Goal: Contribute content: Add original content to the website for others to see

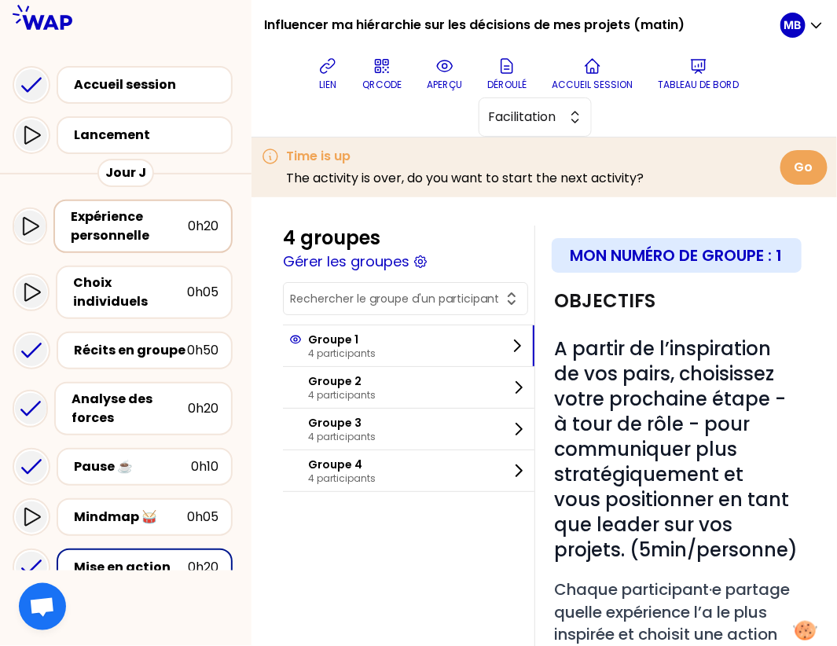
click at [125, 223] on div "Expérience personnelle" at bounding box center [129, 227] width 117 height 38
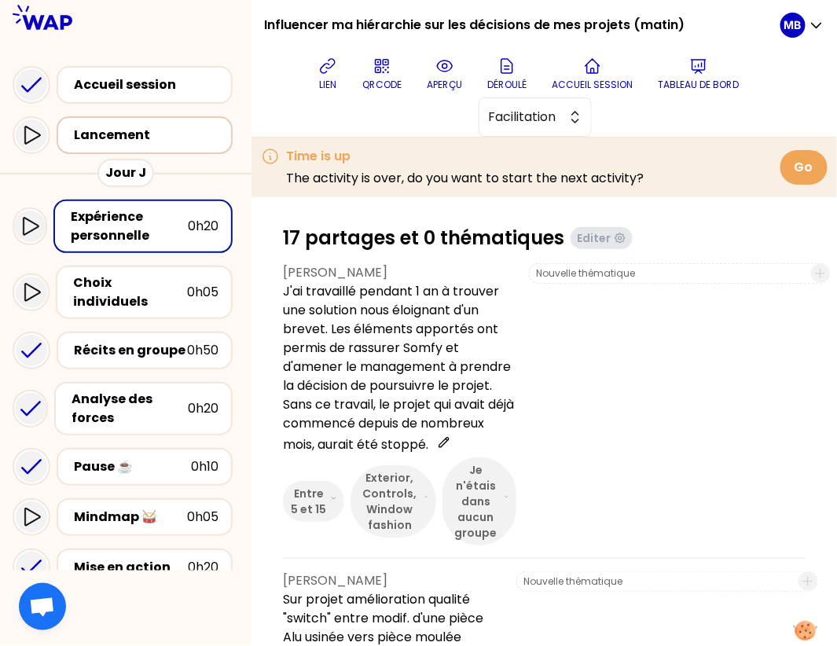
click at [135, 127] on div "Lancement" at bounding box center [149, 135] width 151 height 19
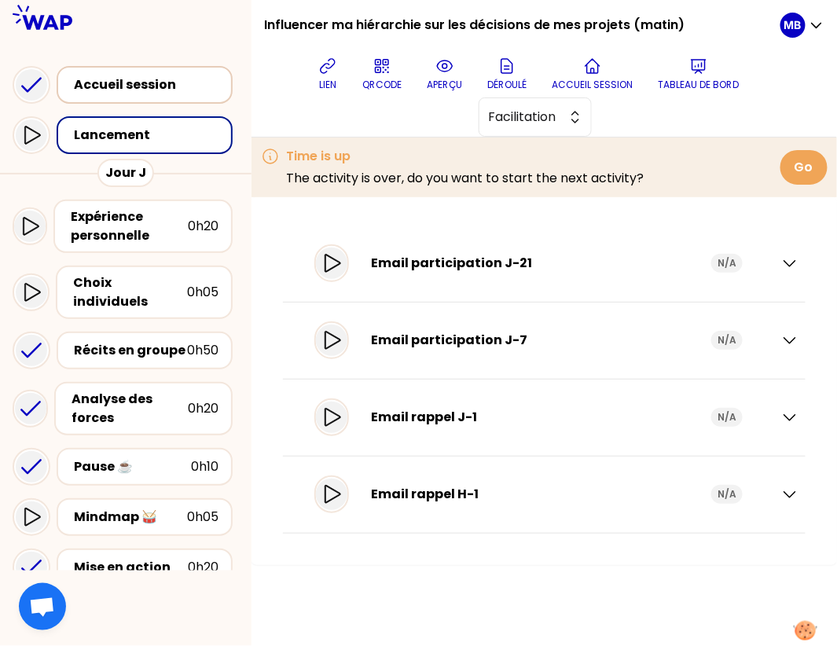
click at [141, 84] on div "Accueil session" at bounding box center [149, 84] width 151 height 19
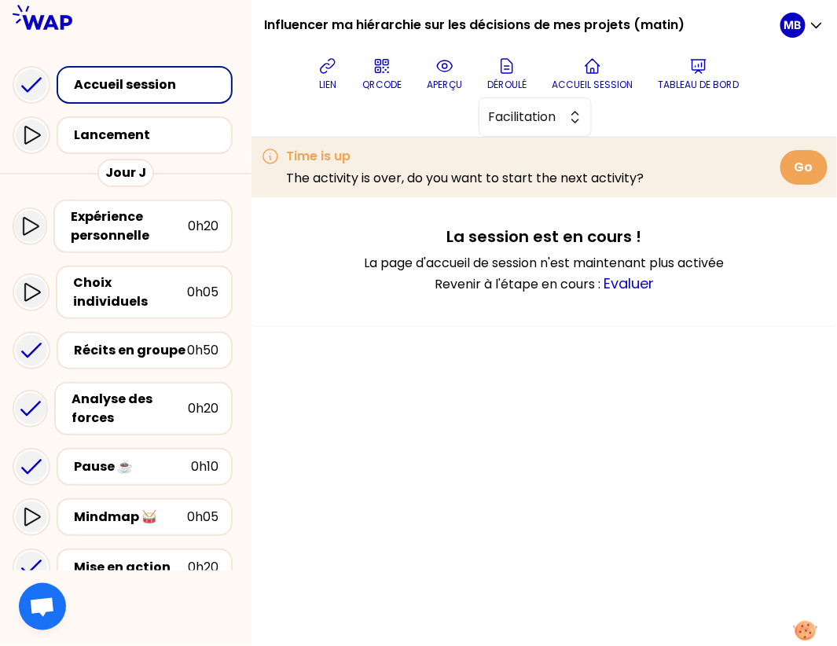
click at [454, 99] on div "lien QRCODE aperçu Déroulé Accueil session Tableau de bord Facilitation" at bounding box center [529, 93] width 504 height 86
click at [454, 85] on p "aperçu" at bounding box center [444, 85] width 35 height 13
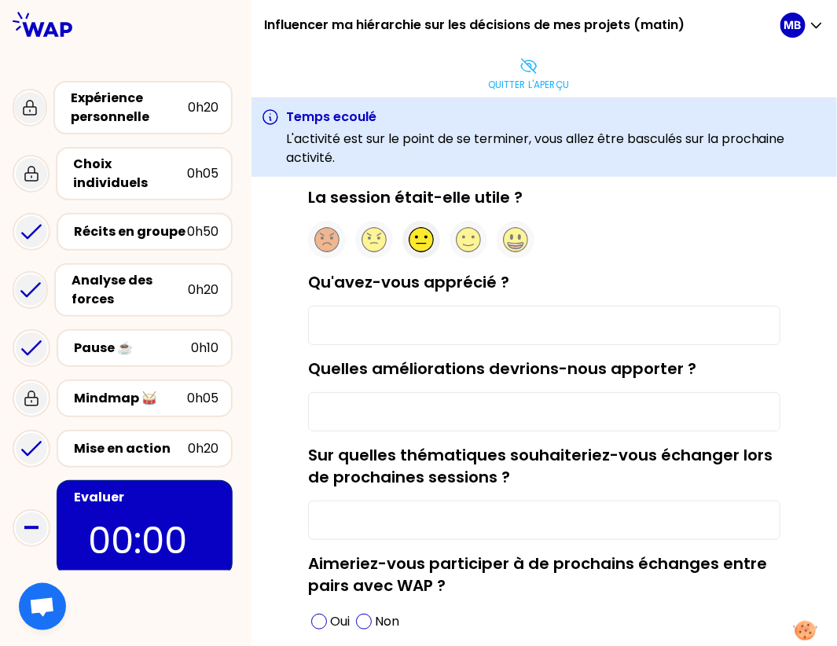
scroll to position [123, 0]
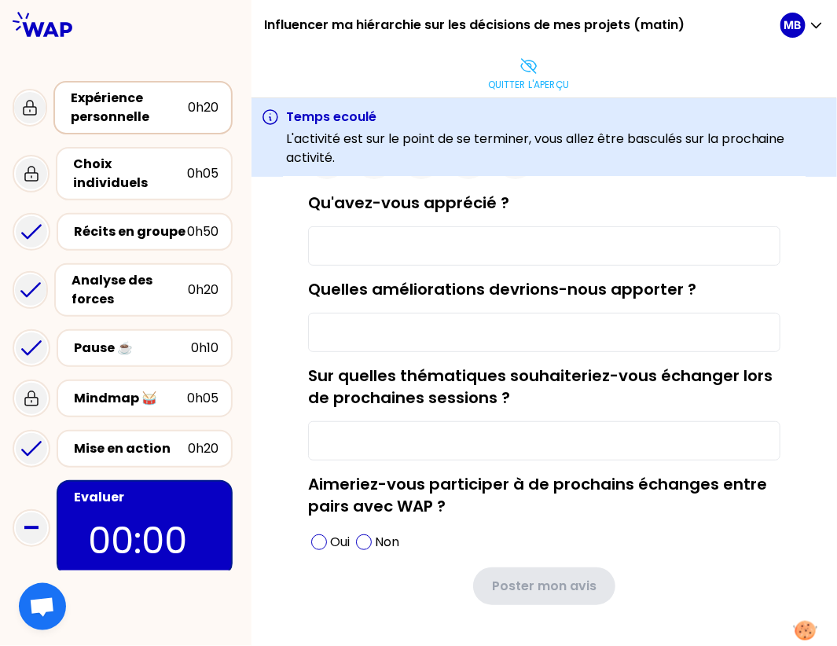
click at [117, 128] on div "Expérience personnelle 0h20" at bounding box center [142, 107] width 179 height 53
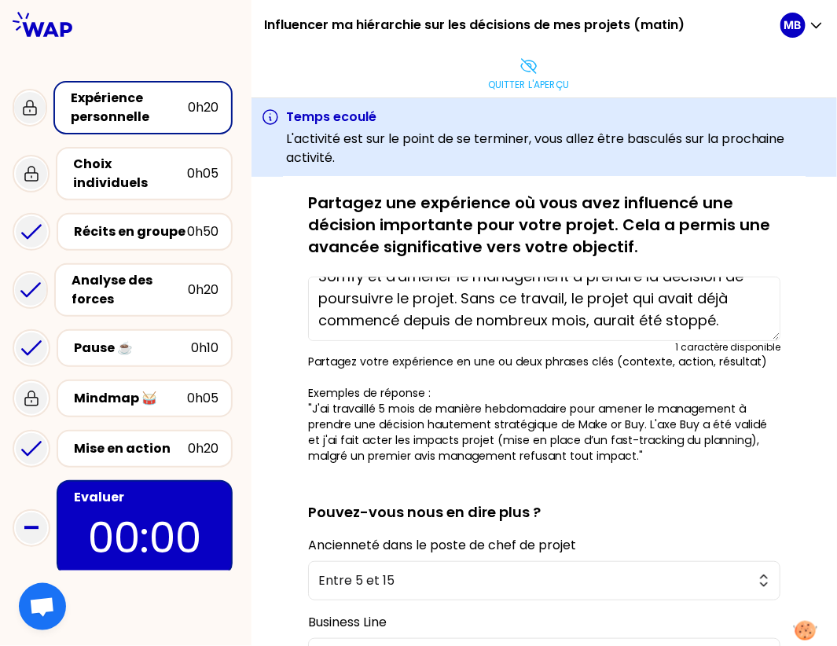
scroll to position [374, 0]
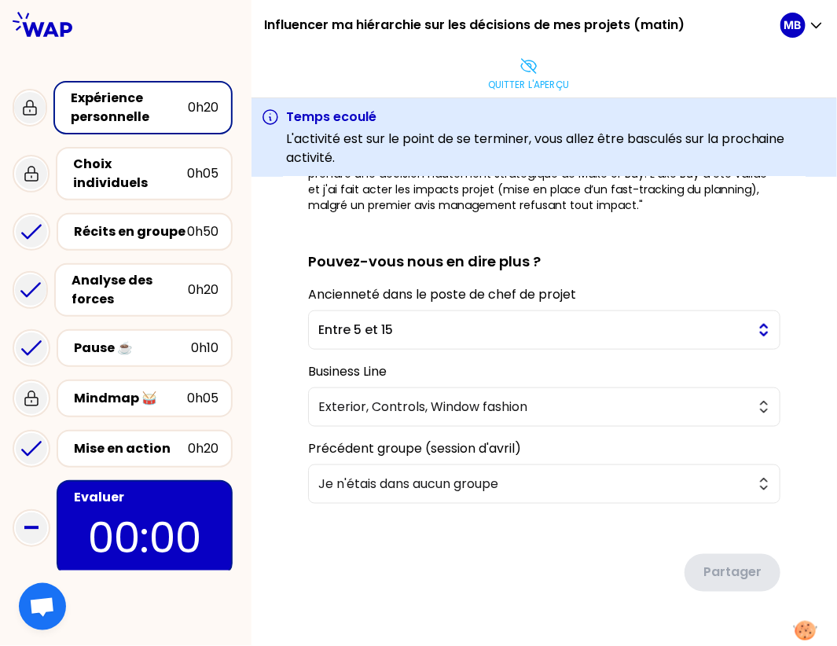
click at [442, 321] on span "Entre 5 et 15" at bounding box center [533, 330] width 430 height 19
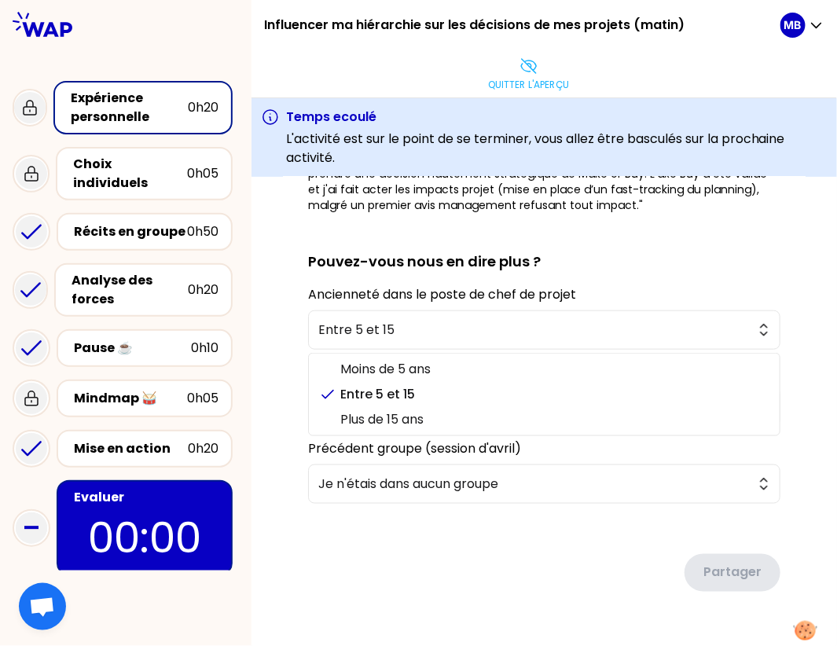
click at [268, 347] on div "sauvegardé Dans vos comités, vous avez su obtenir des ressources, aligner des p…" at bounding box center [545, 244] width 586 height 883
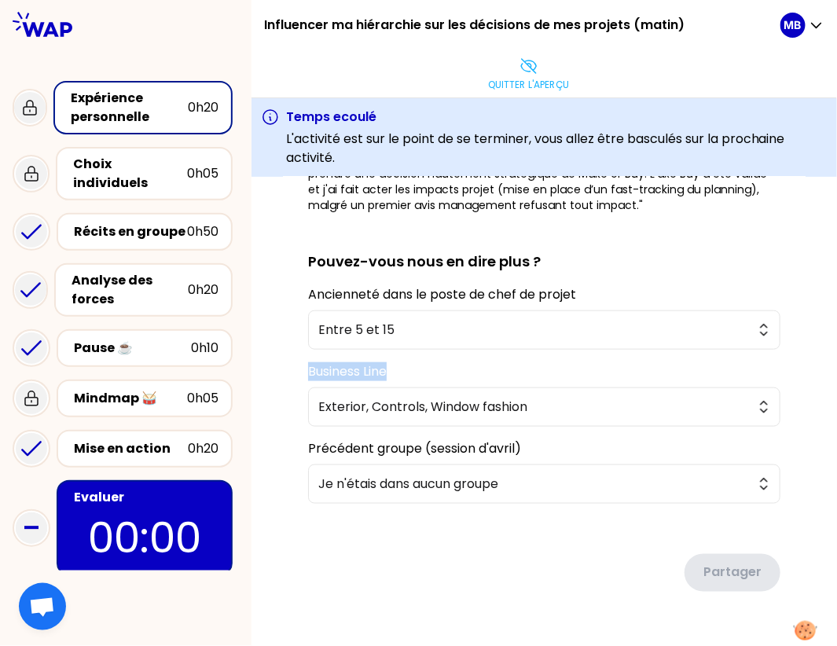
drag, startPoint x: 306, startPoint y: 369, endPoint x: 427, endPoint y: 369, distance: 121.0
click at [427, 369] on div "sauvegardé Dans vos comités, vous avez su obtenir des ressources, aligner des p…" at bounding box center [544, 243] width 523 height 824
copy label "Business Line"
click at [805, 425] on div "sauvegardé Dans vos comités, vous avez su obtenir des ressources, aligner des p…" at bounding box center [544, 243] width 523 height 824
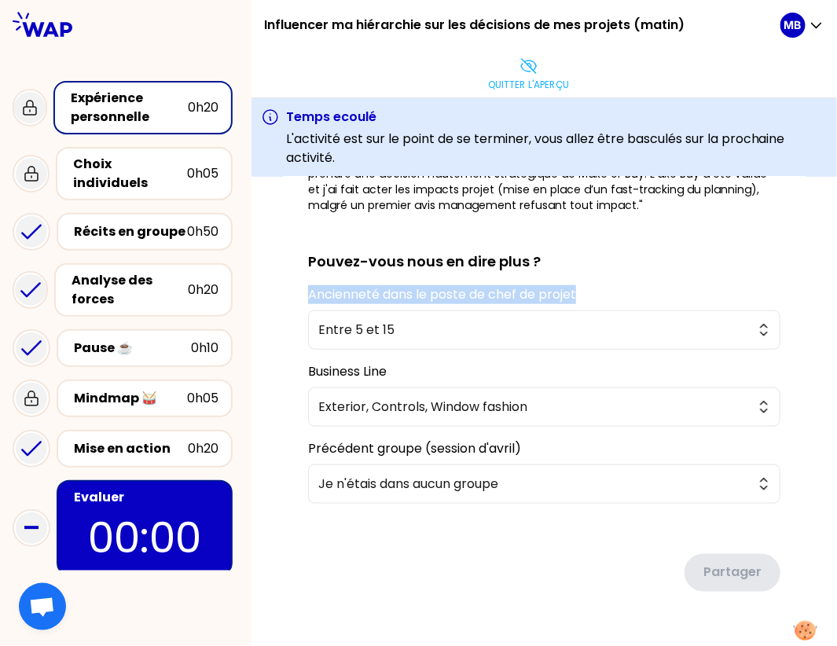
drag, startPoint x: 299, startPoint y: 295, endPoint x: 645, endPoint y: 302, distance: 345.1
click at [645, 302] on div "sauvegardé Dans vos comités, vous avez su obtenir des ressources, aligner des p…" at bounding box center [544, 243] width 523 height 824
copy label "Ancienneté dans le poste de chef de projet"
click at [335, 322] on span "Entre 5 et 15" at bounding box center [533, 330] width 430 height 19
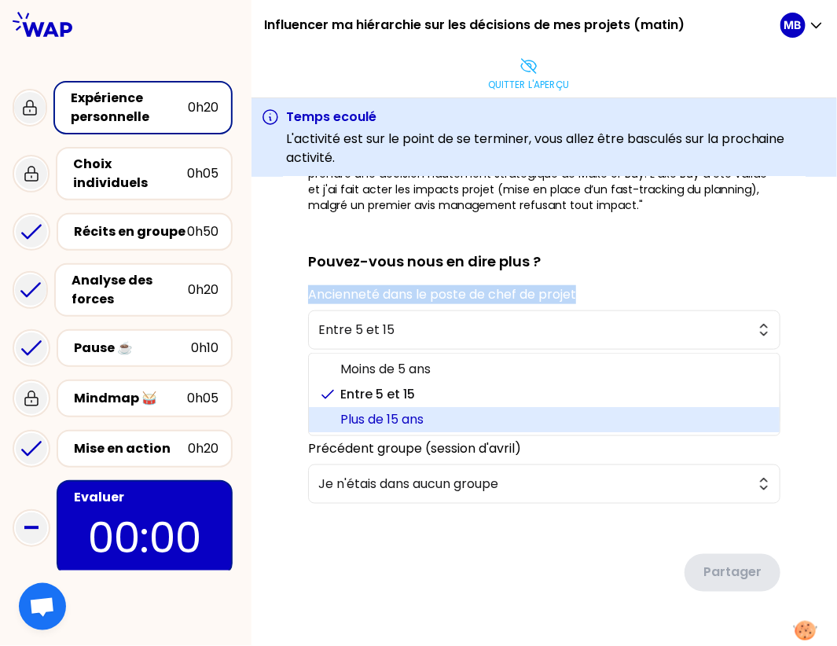
scroll to position [410, 0]
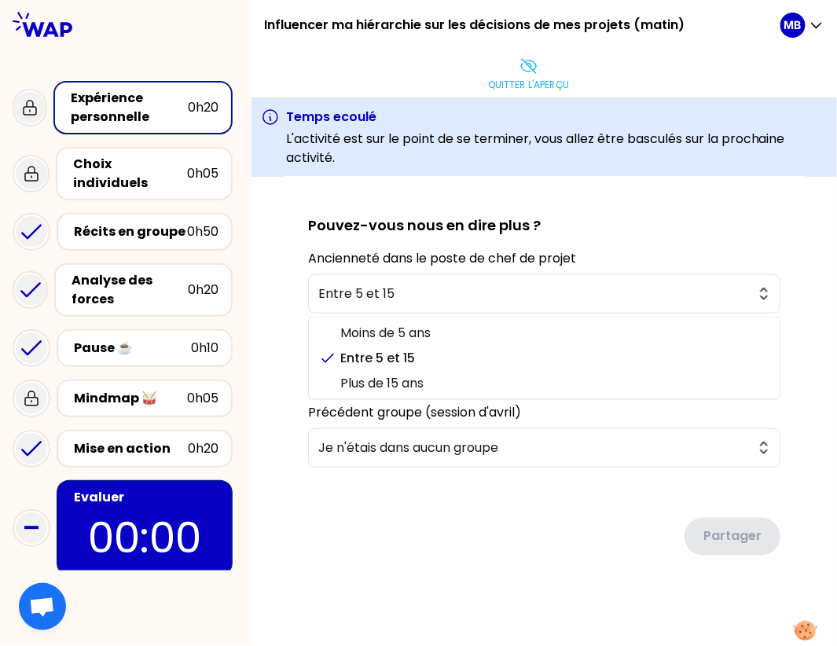
click at [301, 289] on div "sauvegardé Dans vos comités, vous avez su obtenir des ressources, aligner des p…" at bounding box center [544, 207] width 523 height 824
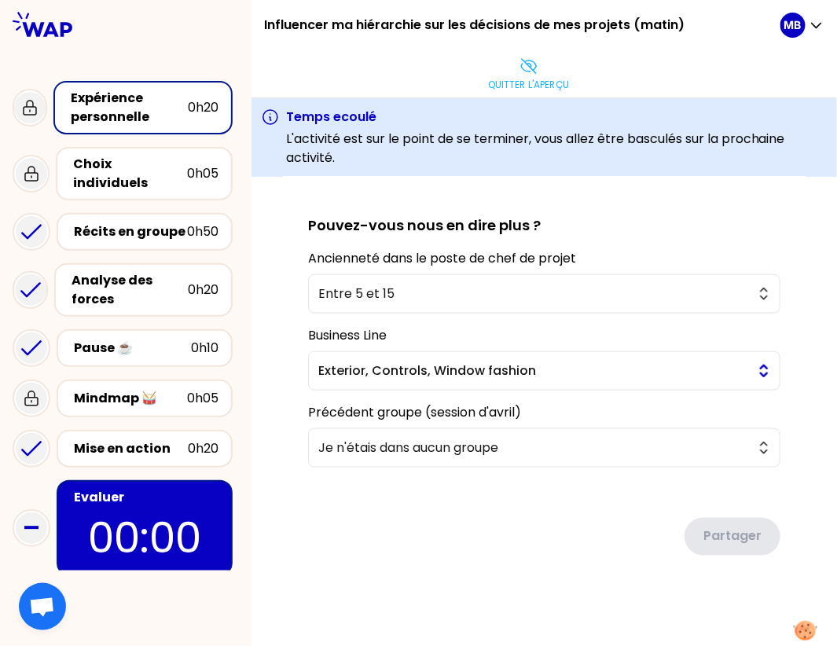
click at [379, 368] on span "Exterior, Controls, Window fashion" at bounding box center [533, 371] width 430 height 19
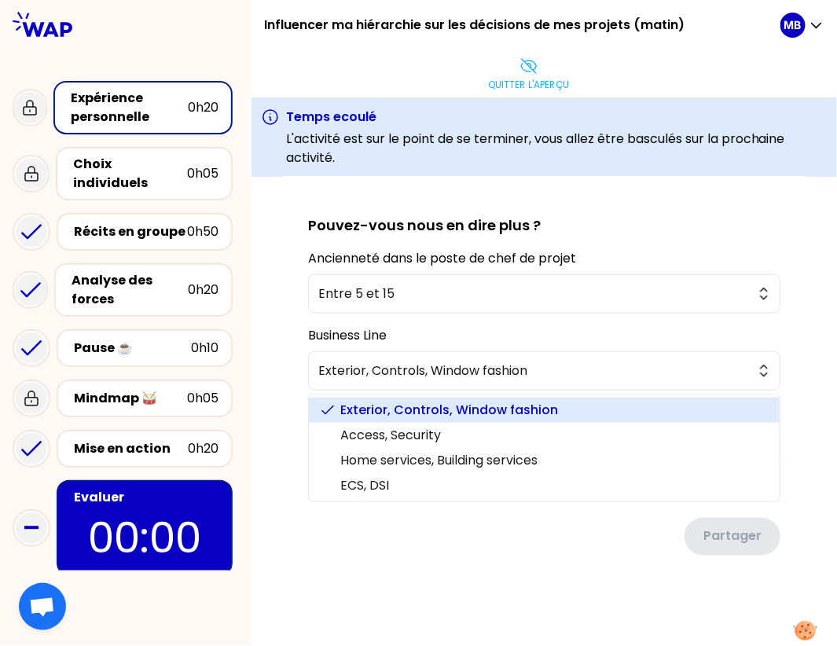
click at [275, 361] on div "sauvegardé Dans vos comités, vous avez su obtenir des ressources, aligner des p…" at bounding box center [545, 208] width 586 height 883
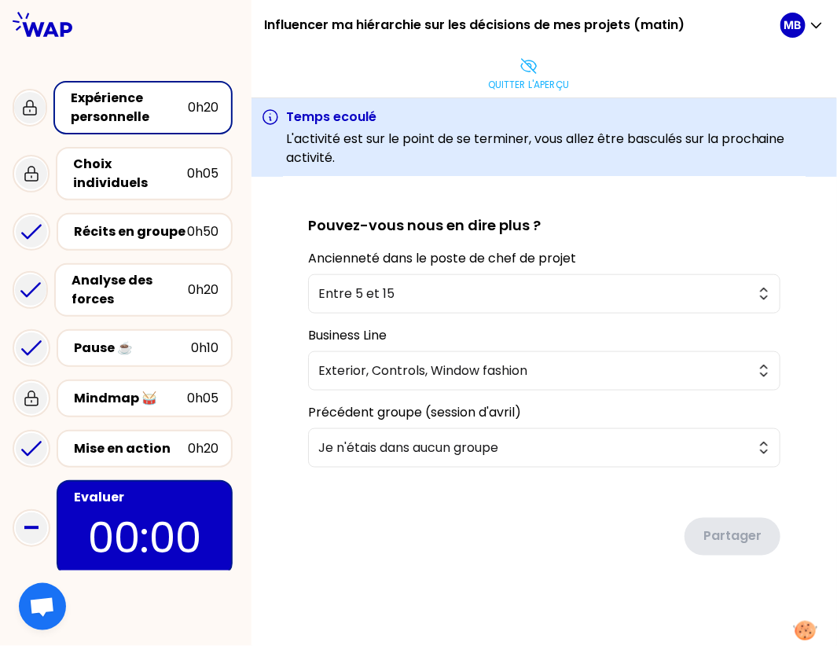
click at [579, 57] on div "Quitter l'aperçu" at bounding box center [529, 73] width 504 height 47
click at [488, 58] on button "Quitter l'aperçu" at bounding box center [529, 73] width 94 height 47
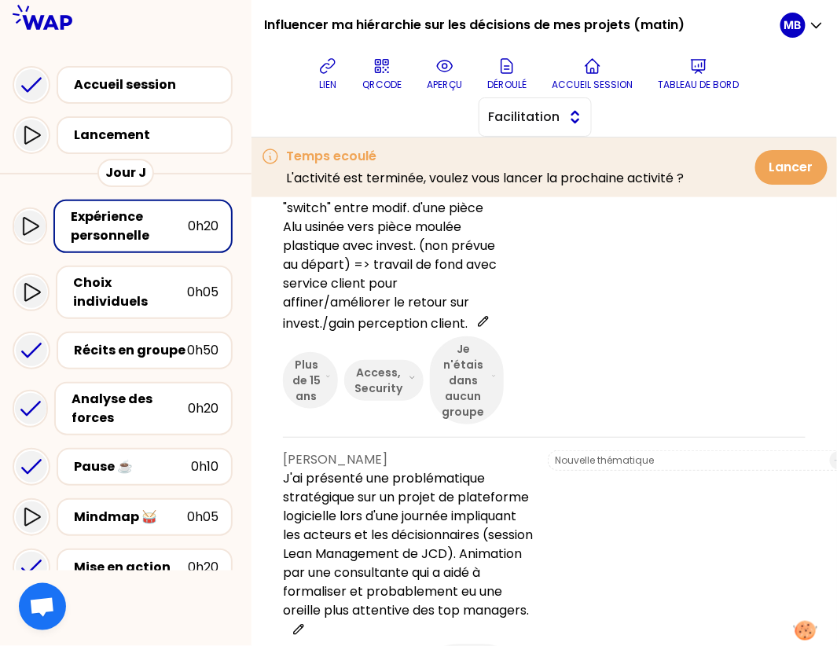
click at [564, 117] on button "Facilitation" at bounding box center [535, 116] width 113 height 39
click at [537, 148] on span "Conception" at bounding box center [545, 156] width 68 height 19
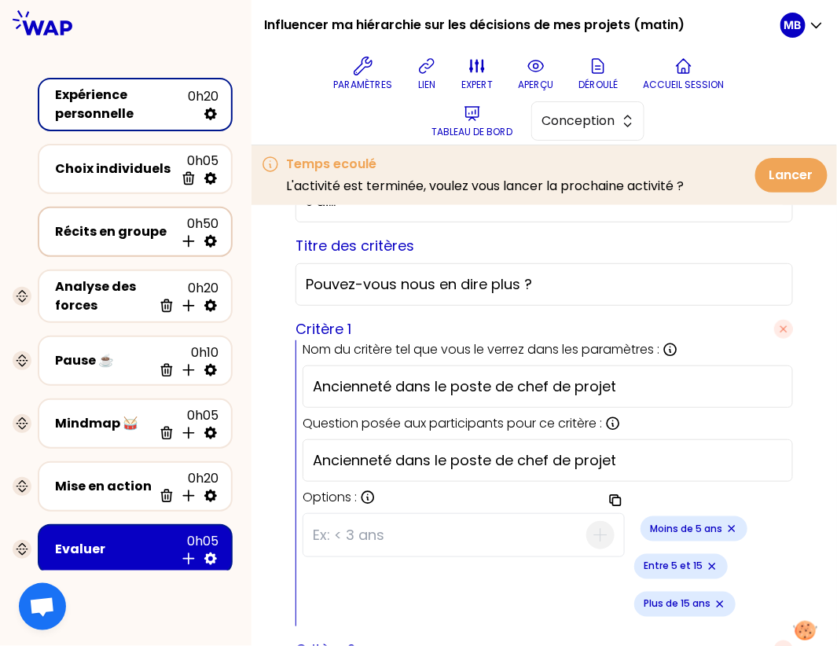
click at [210, 237] on icon at bounding box center [210, 241] width 13 height 13
select select "5"
select select "all"
select select "false"
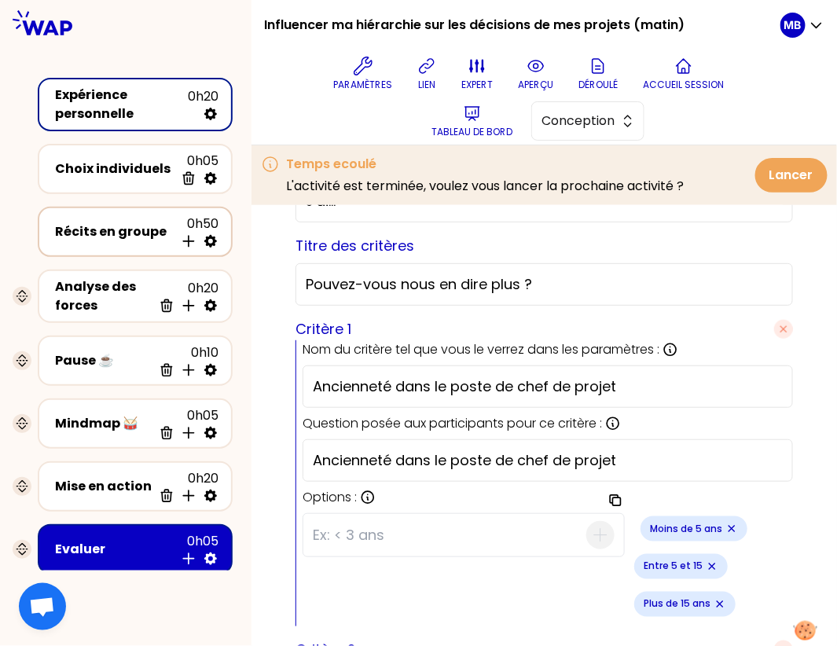
select select "Each"
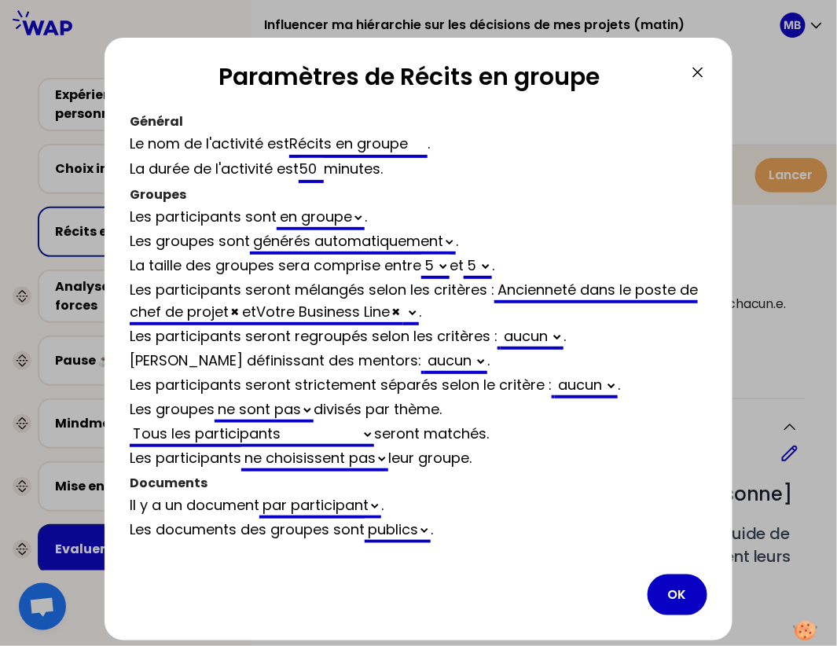
scroll to position [410, 0]
click at [508, 334] on select "aucun Précédent groupe" at bounding box center [532, 337] width 63 height 24
click at [670, 597] on button "OK" at bounding box center [678, 595] width 60 height 41
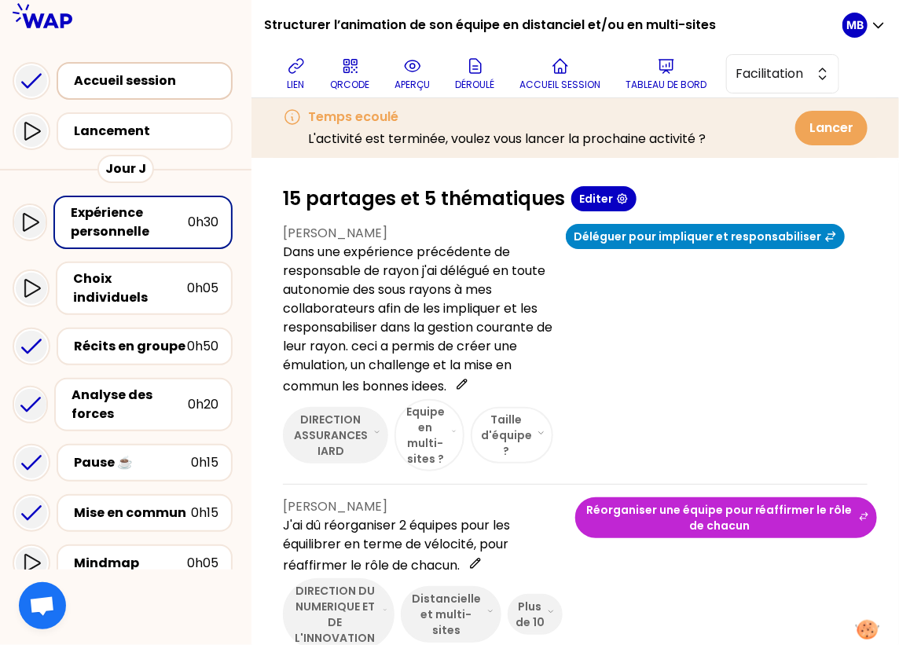
click at [123, 77] on div "Accueil session" at bounding box center [149, 81] width 151 height 19
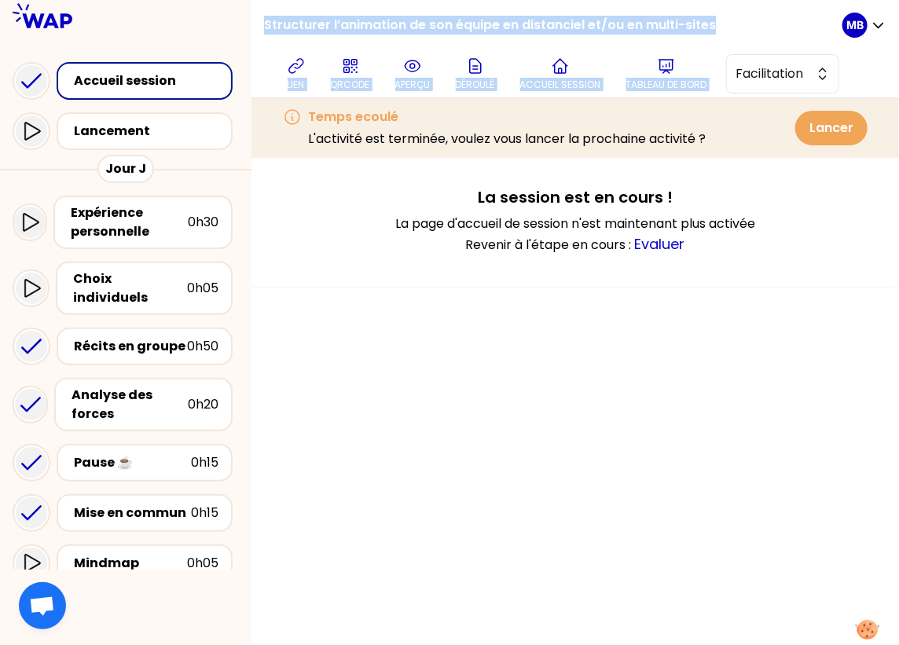
drag, startPoint x: 263, startPoint y: 21, endPoint x: 752, endPoint y: 28, distance: 488.9
click at [752, 28] on div "Structurer l’animation de son équipe en distanciel et/ou en multi-sites lien QR…" at bounding box center [553, 48] width 578 height 97
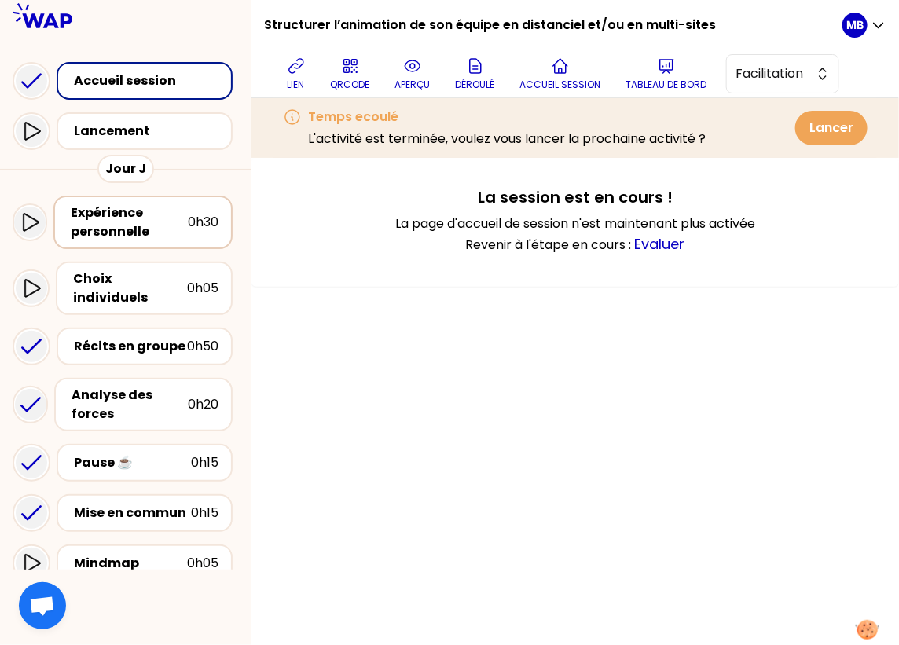
click at [145, 220] on div "Expérience personnelle" at bounding box center [129, 223] width 117 height 38
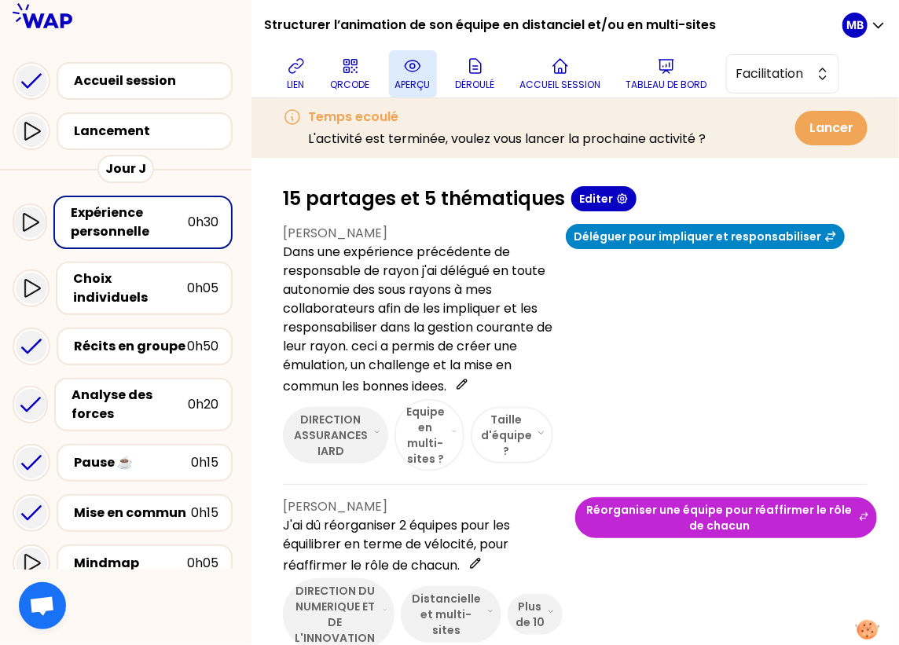
click at [434, 72] on button "aperçu" at bounding box center [413, 73] width 48 height 47
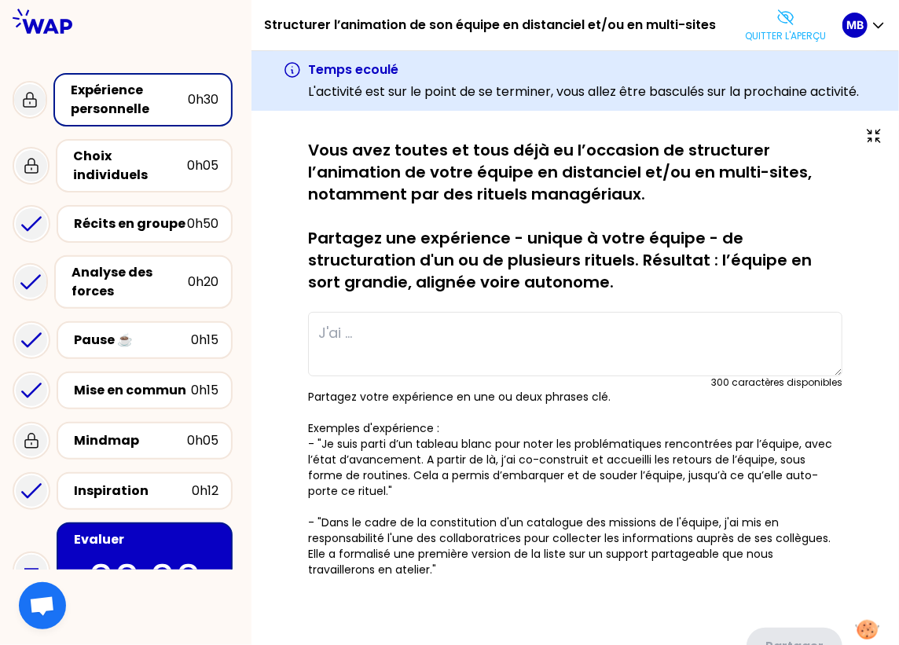
type textarea "Dans une expérience précédente de responsable de rayon j'ai délégué en toute au…"
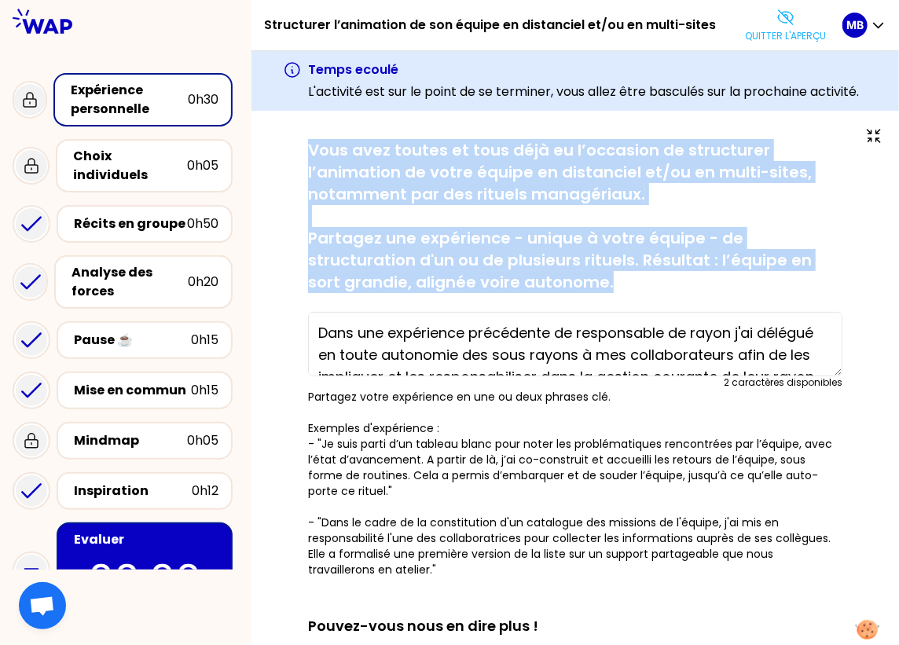
drag, startPoint x: 307, startPoint y: 147, endPoint x: 590, endPoint y: 276, distance: 311.7
click at [590, 276] on div "sauvegardé Vous avez toutes et tous déjà eu l’occasion de structurer l’animatio…" at bounding box center [575, 579] width 585 height 880
copy p "Vous avez toutes et tous déjà eu l’occasion de structurer l’animation de votre …"
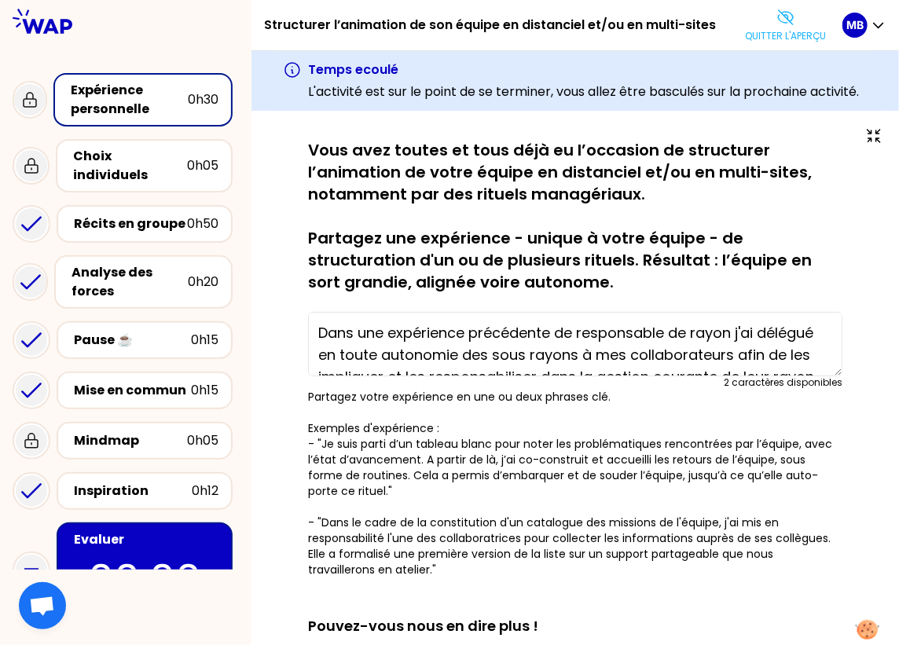
click at [264, 23] on h1 "Structurer l’animation de son équipe en distanciel et/ou en multi-sites" at bounding box center [490, 25] width 452 height 50
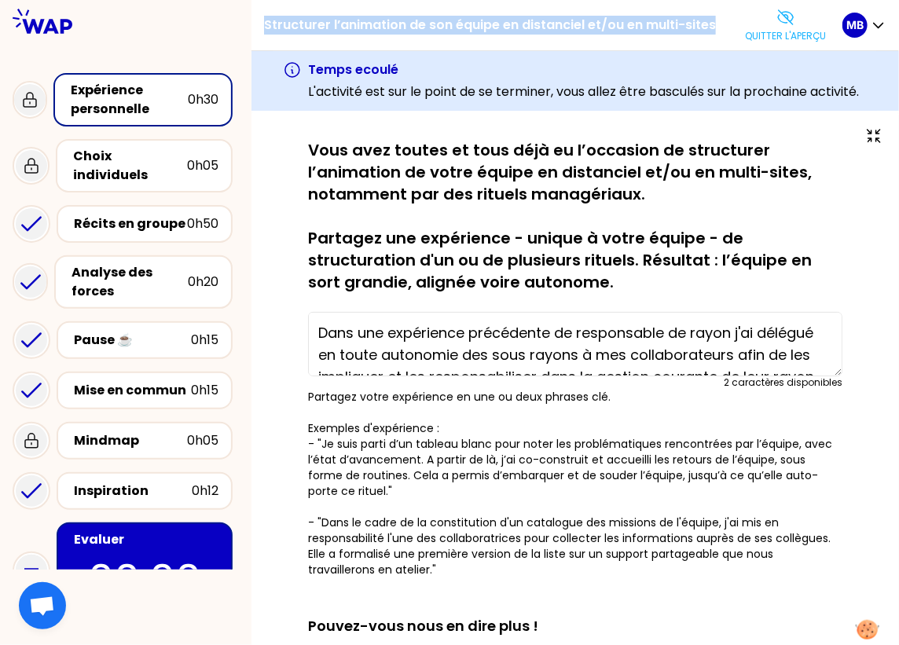
drag, startPoint x: 264, startPoint y: 24, endPoint x: 725, endPoint y: 20, distance: 460.6
click at [725, 20] on div "Structurer l’animation de son équipe en distanciel et/ou en multi-sites Quitter…" at bounding box center [553, 25] width 578 height 50
copy div "Structurer l’animation de son équipe en distanciel et/ou en multi-sites"
